Goal: Task Accomplishment & Management: Manage account settings

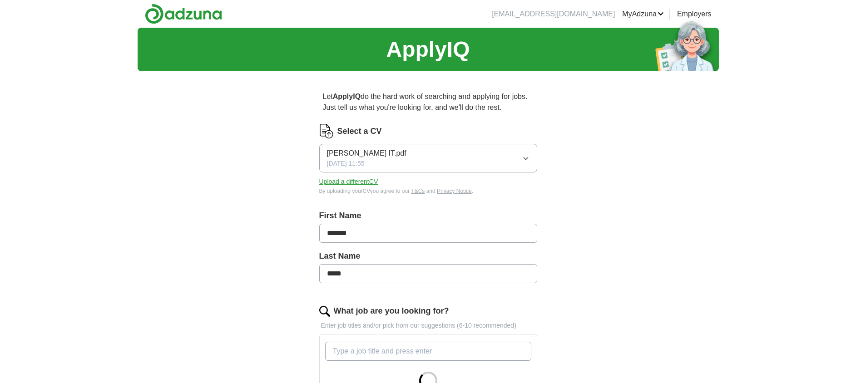
click at [401, 162] on button "[PERSON_NAME] IT.pdf [DATE] 11:55" at bounding box center [428, 158] width 218 height 29
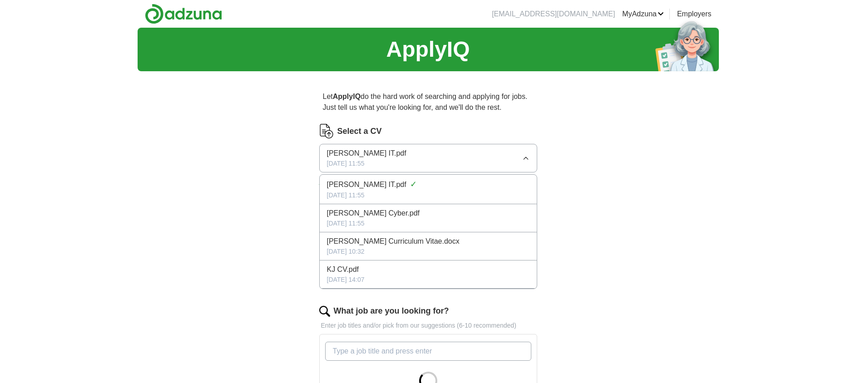
click at [428, 204] on li "[PERSON_NAME] Cyber.pdf [DATE] 11:55" at bounding box center [428, 218] width 217 height 28
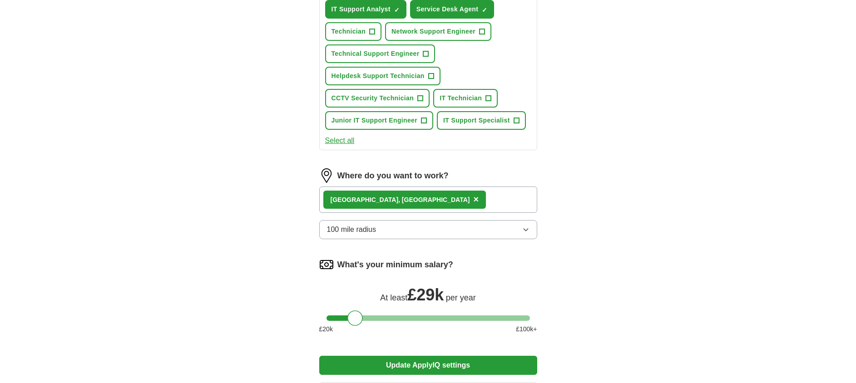
scroll to position [520, 0]
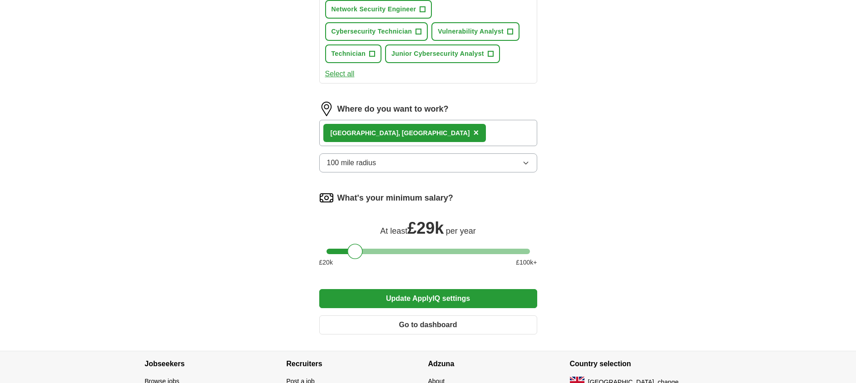
drag, startPoint x: 357, startPoint y: 276, endPoint x: 352, endPoint y: 275, distance: 4.6
drag, startPoint x: 354, startPoint y: 253, endPoint x: 346, endPoint y: 254, distance: 8.6
click at [346, 254] on div at bounding box center [345, 251] width 15 height 15
click at [344, 252] on div at bounding box center [343, 251] width 15 height 15
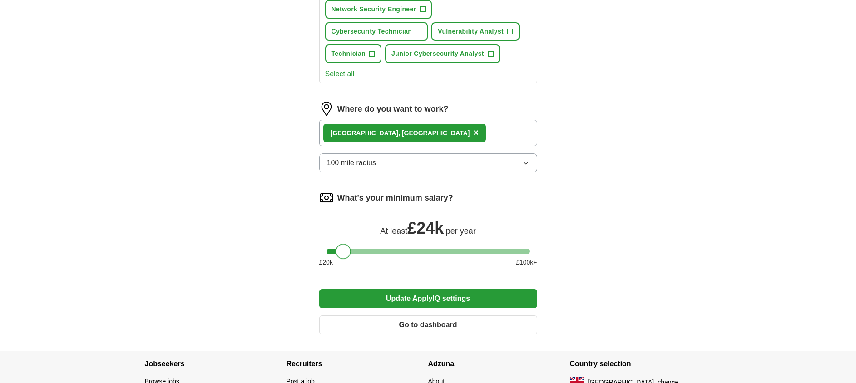
click at [432, 291] on button "Update ApplyIQ settings" at bounding box center [428, 298] width 218 height 19
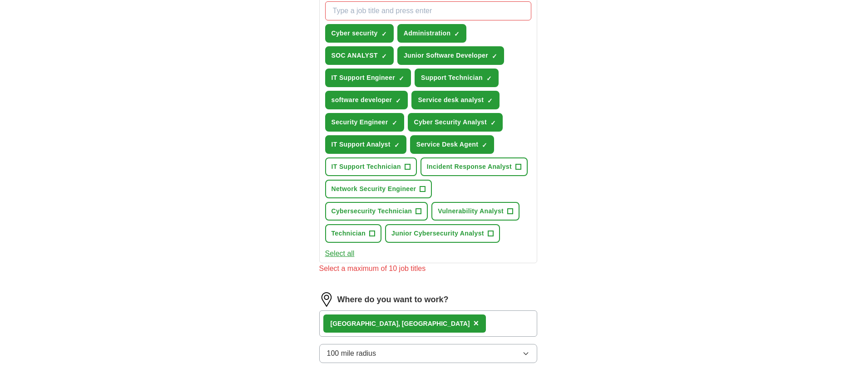
scroll to position [340, 0]
click at [383, 129] on button "Security Engineer ✓ ×" at bounding box center [364, 123] width 79 height 19
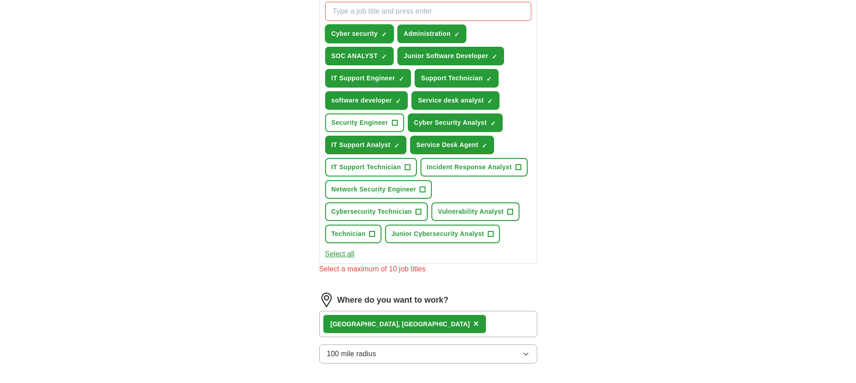
click at [362, 35] on span "Cyber security" at bounding box center [355, 34] width 46 height 10
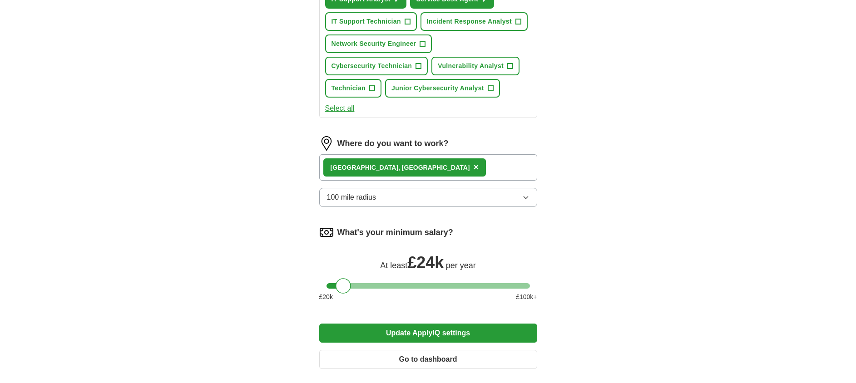
scroll to position [488, 0]
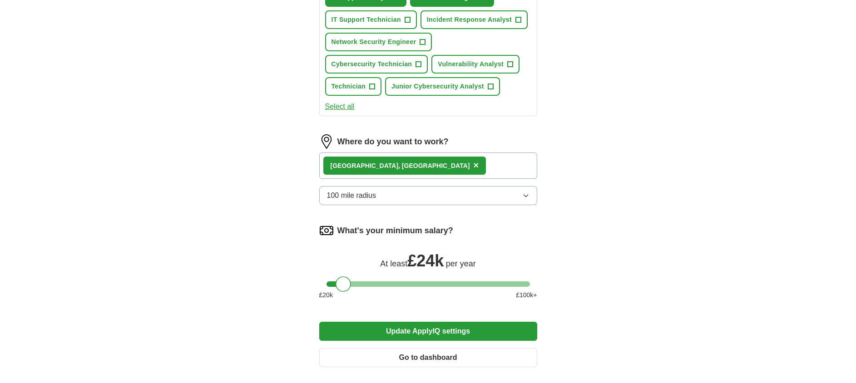
click at [466, 171] on div "[GEOGRAPHIC_DATA], [GEOGRAPHIC_DATA] ×" at bounding box center [428, 166] width 218 height 26
click at [419, 340] on button "Update ApplyIQ settings" at bounding box center [428, 331] width 218 height 19
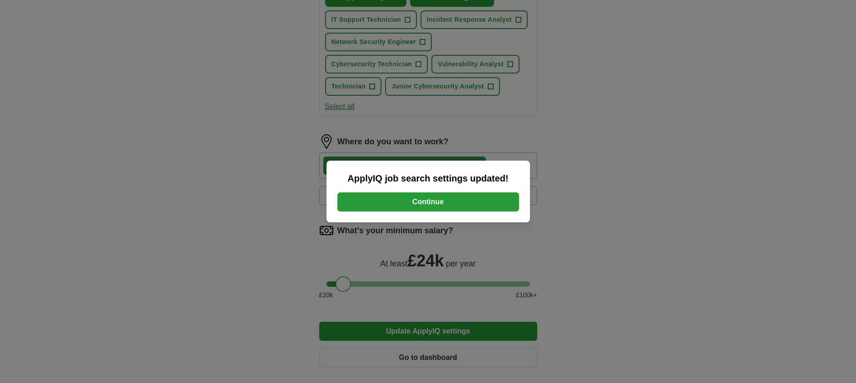
click at [427, 200] on button "Continue" at bounding box center [428, 202] width 182 height 19
